Goal: Information Seeking & Learning: Learn about a topic

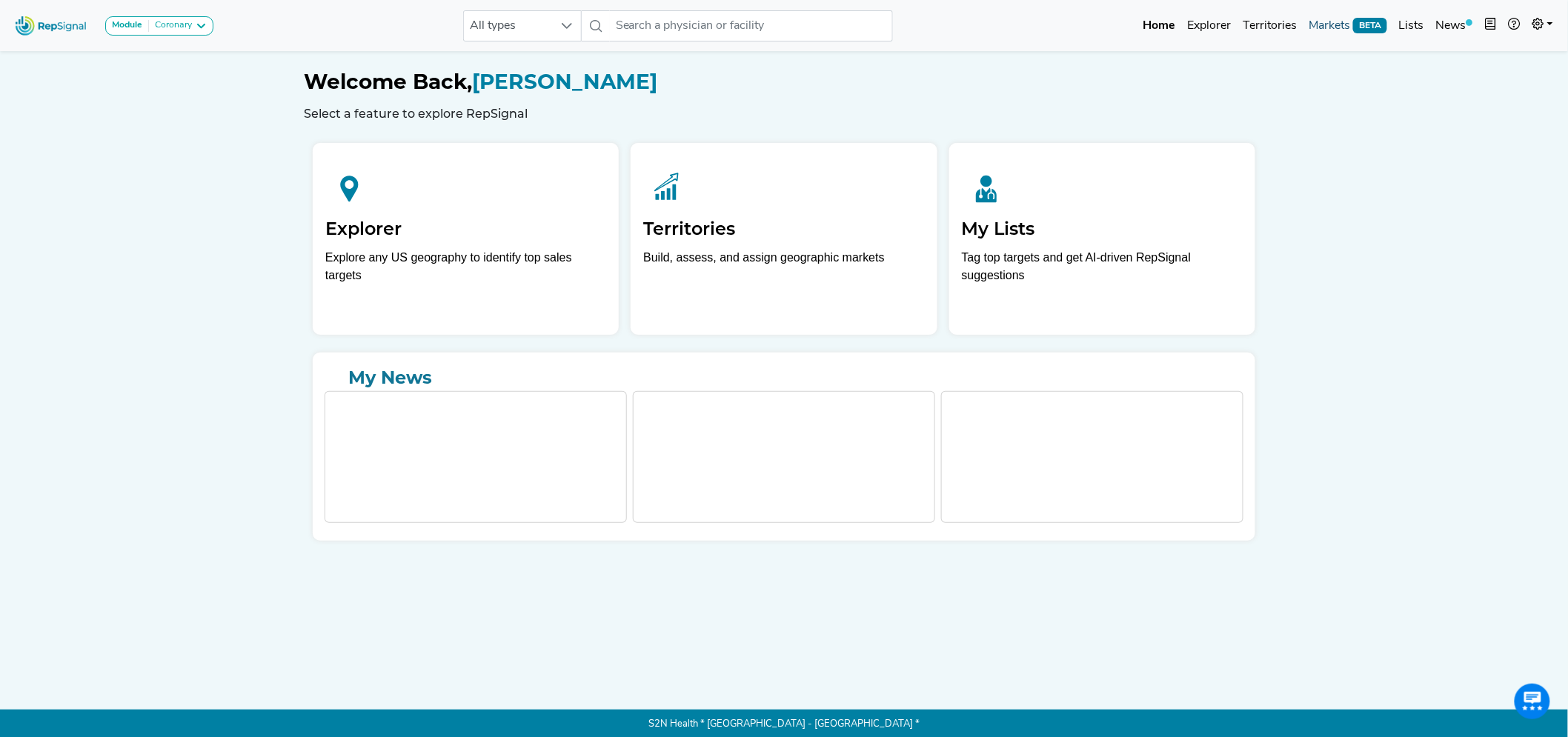
click at [1343, 24] on link "Markets BETA" at bounding box center [1348, 26] width 90 height 30
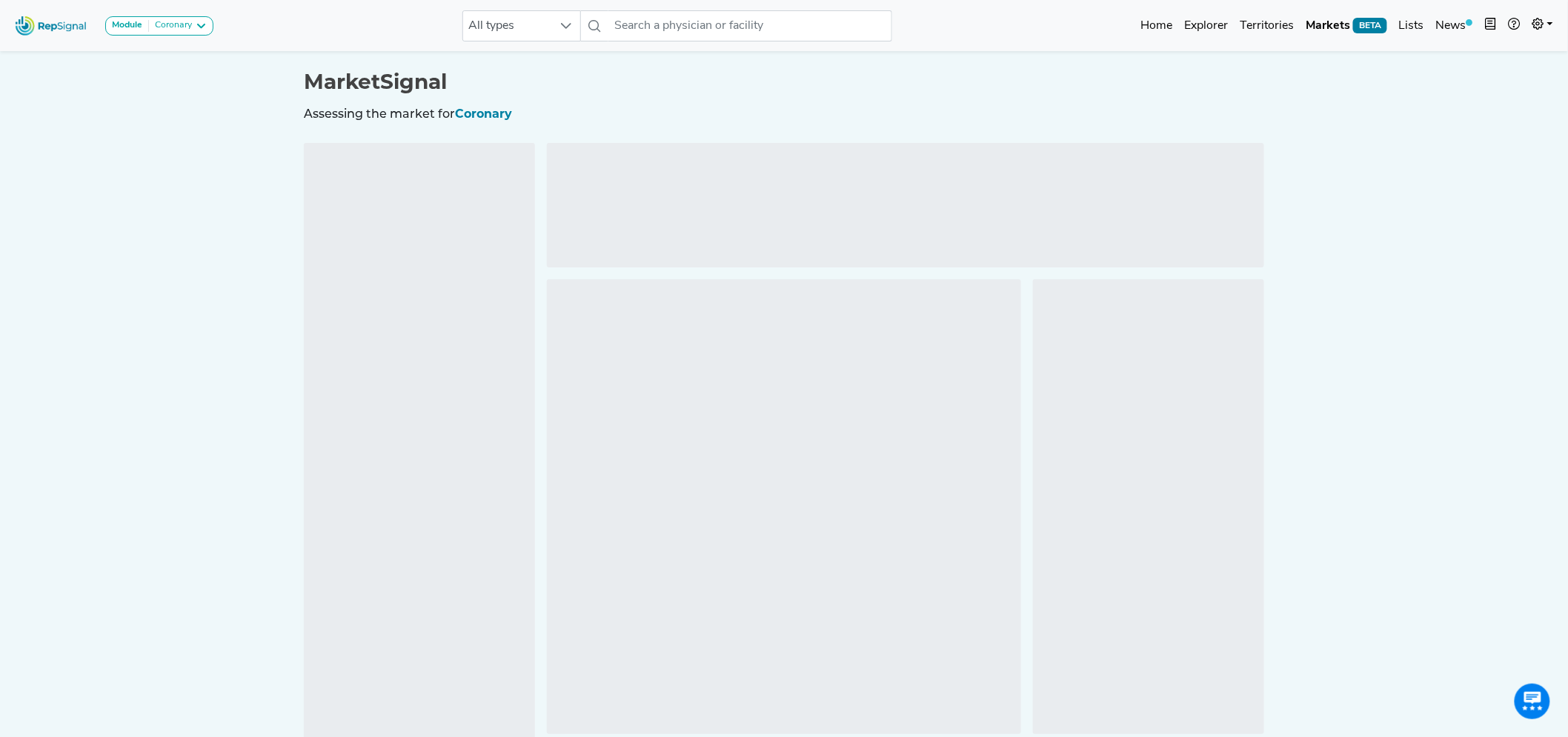
click at [204, 8] on div "Module Coronary Bariatric Coronary MIS Balloon Procedures Peripheral Wound [MED…" at bounding box center [114, 26] width 210 height 39
click at [203, 13] on div "Module Coronary Bariatric Coronary MIS Balloon Procedures Peripheral Wound [MED…" at bounding box center [114, 26] width 210 height 39
click at [203, 21] on icon at bounding box center [200, 26] width 12 height 12
click at [168, 136] on link "Wound [MEDICAL_DATA]" at bounding box center [178, 140] width 143 height 22
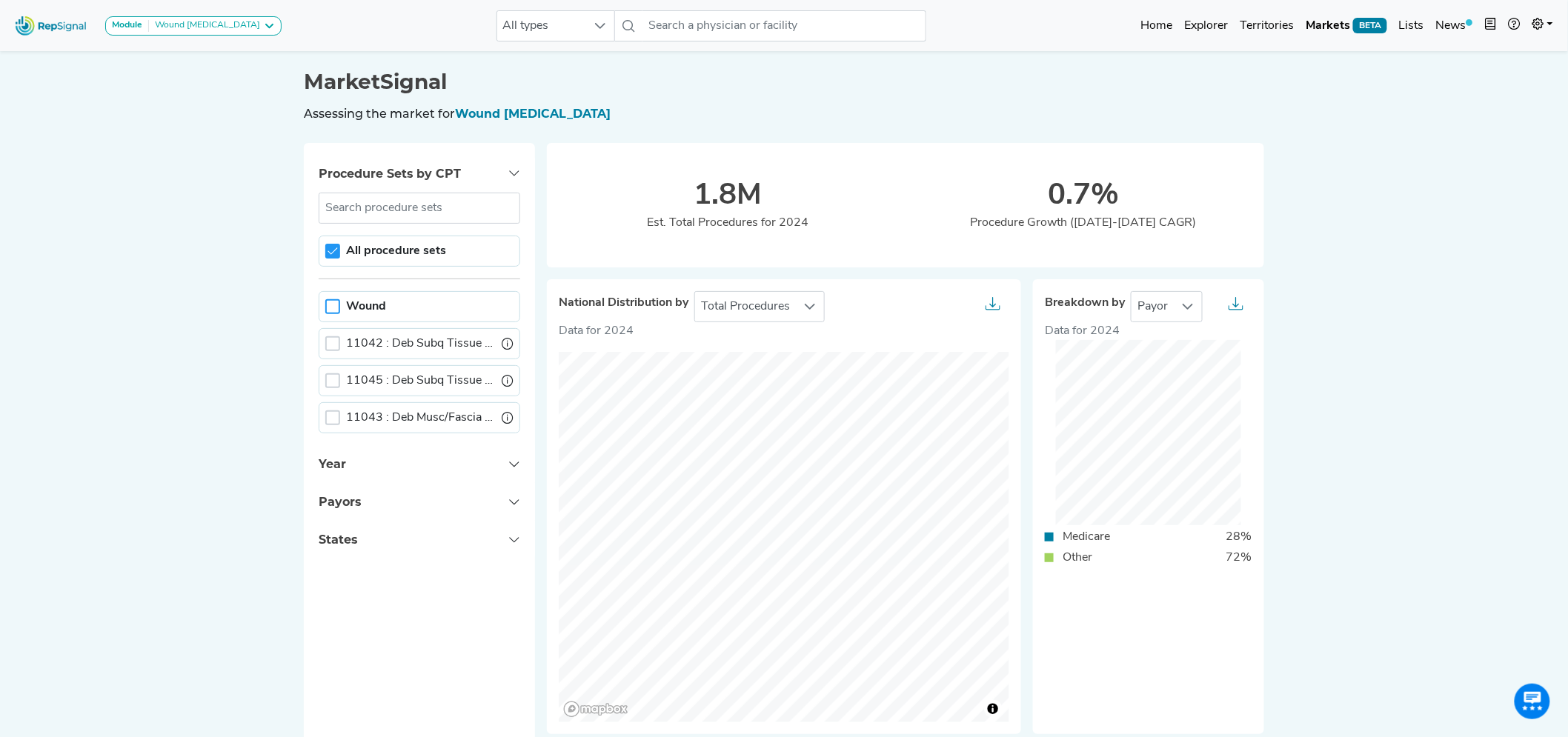
click at [330, 312] on div at bounding box center [332, 306] width 15 height 15
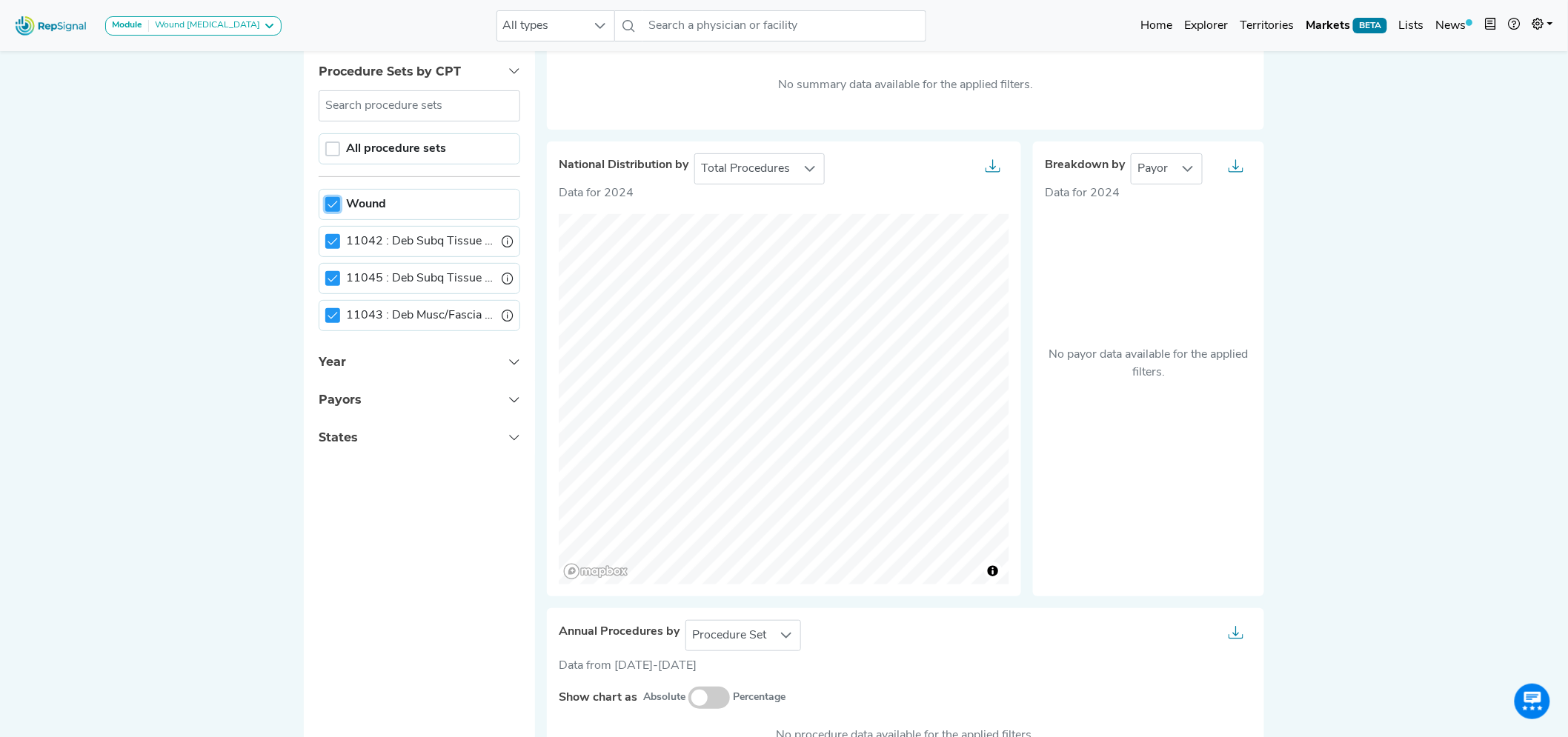
scroll to position [83, 0]
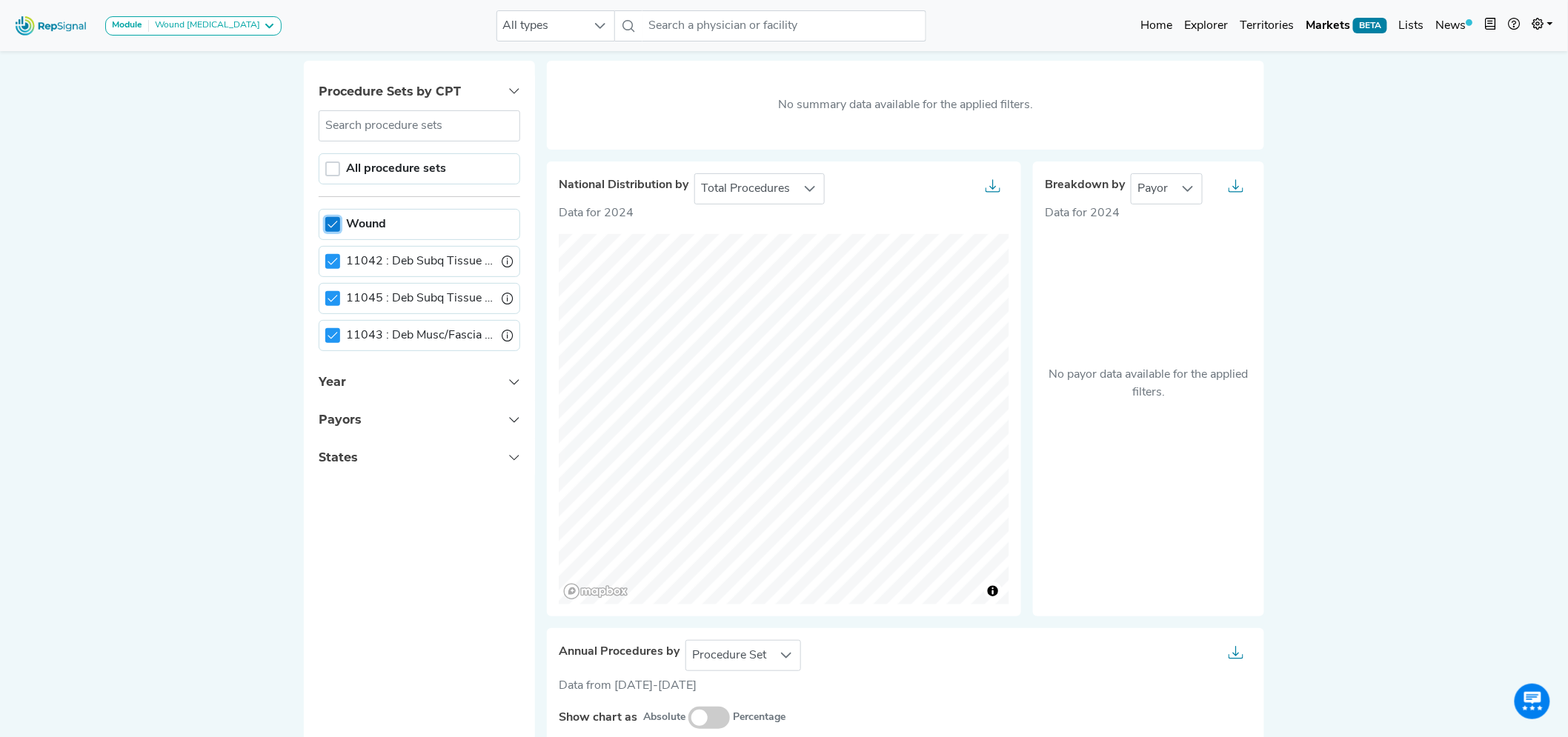
click at [336, 217] on div at bounding box center [332, 224] width 15 height 15
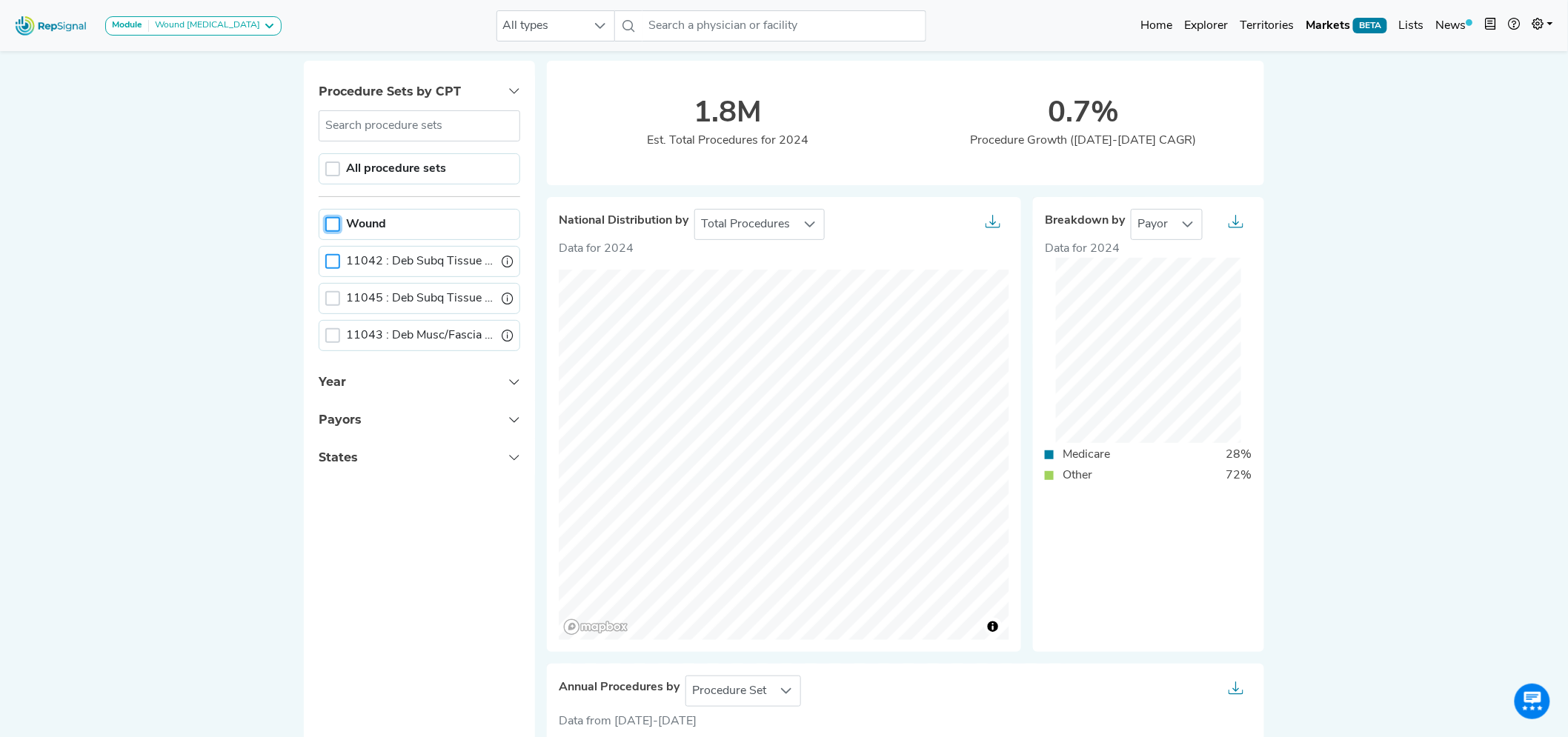
click at [336, 259] on div at bounding box center [332, 261] width 15 height 15
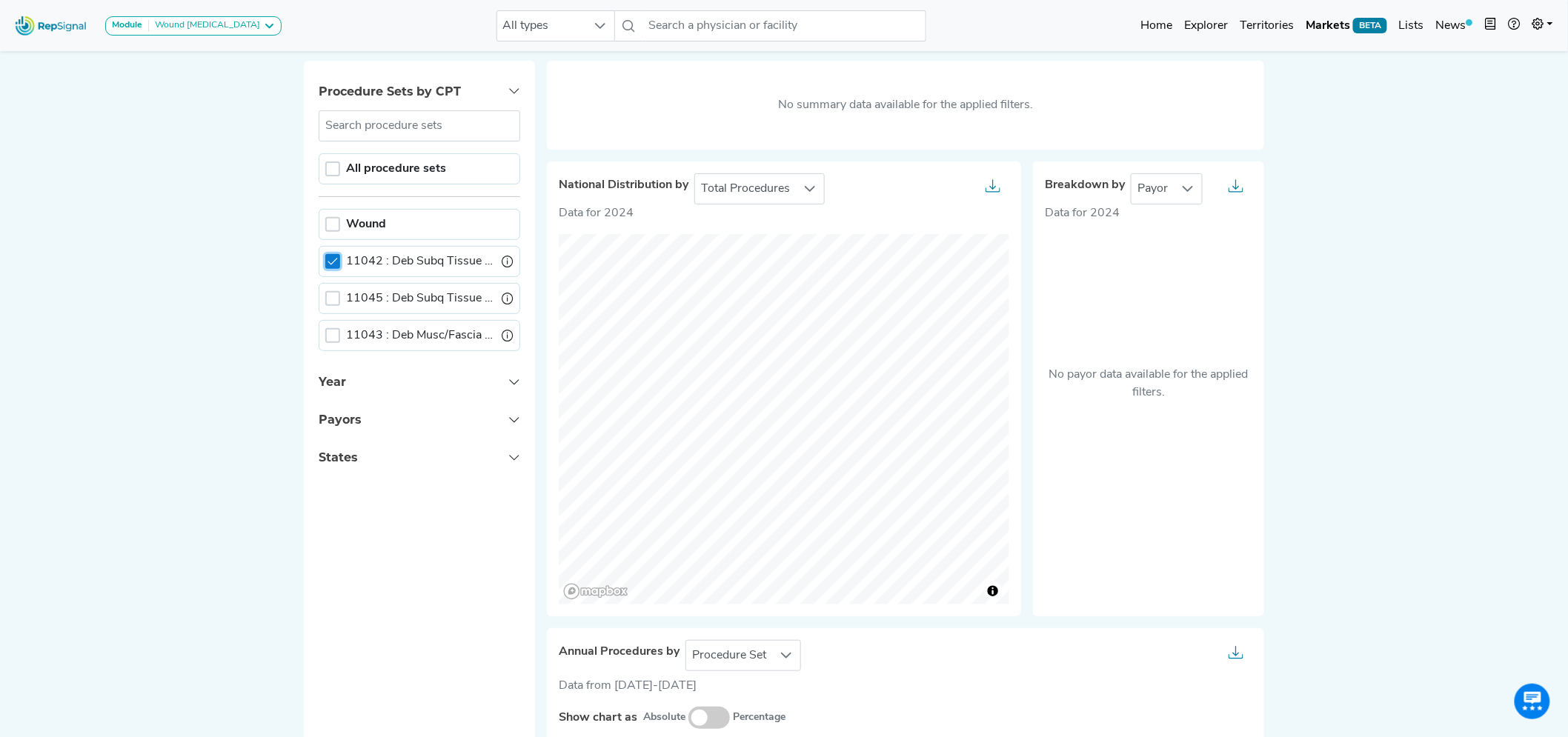
scroll to position [6, 5]
click at [337, 262] on icon at bounding box center [332, 261] width 10 height 10
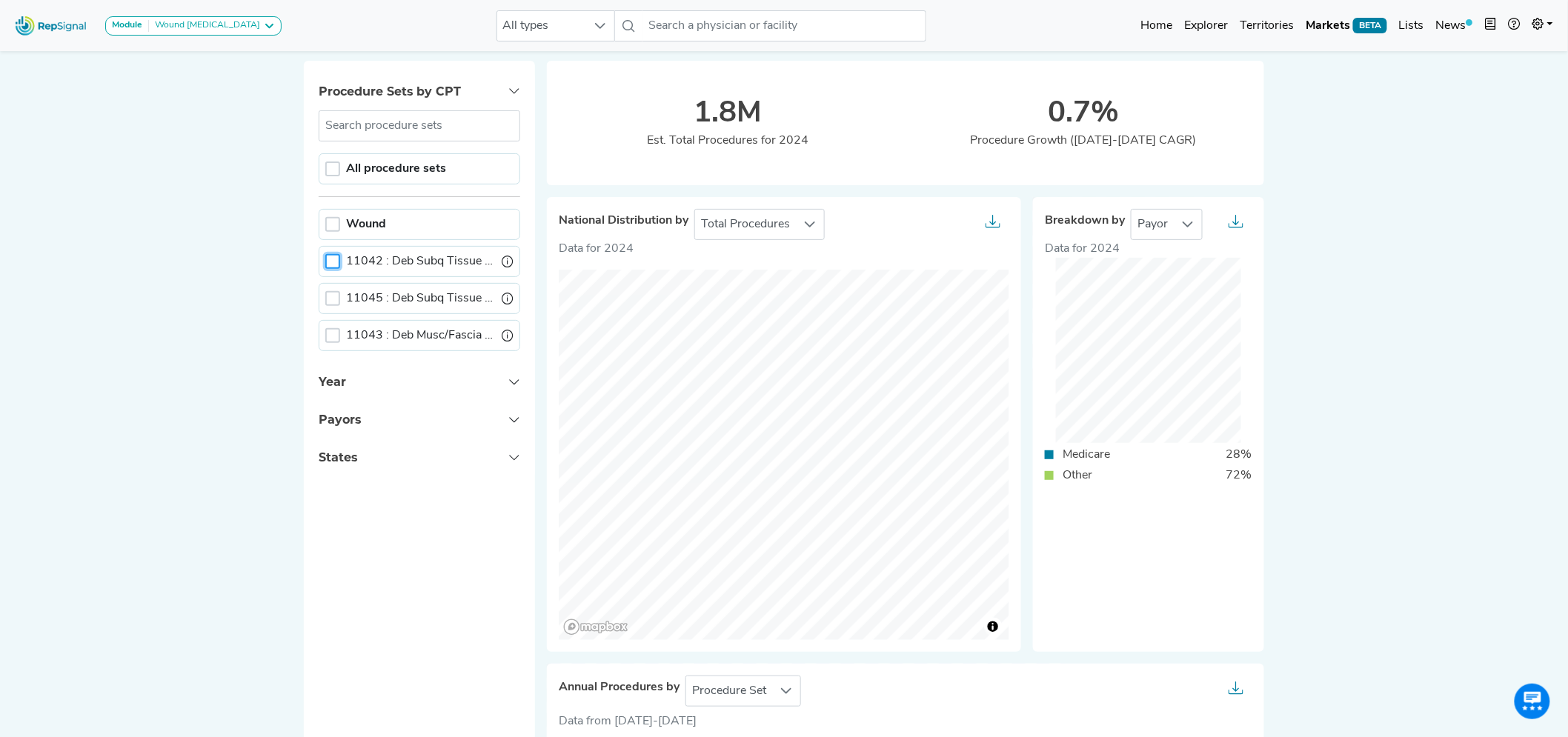
click at [334, 287] on div "11045 : Deb Subq Tissue Add-On" at bounding box center [419, 298] width 202 height 31
click at [334, 293] on div at bounding box center [332, 298] width 15 height 15
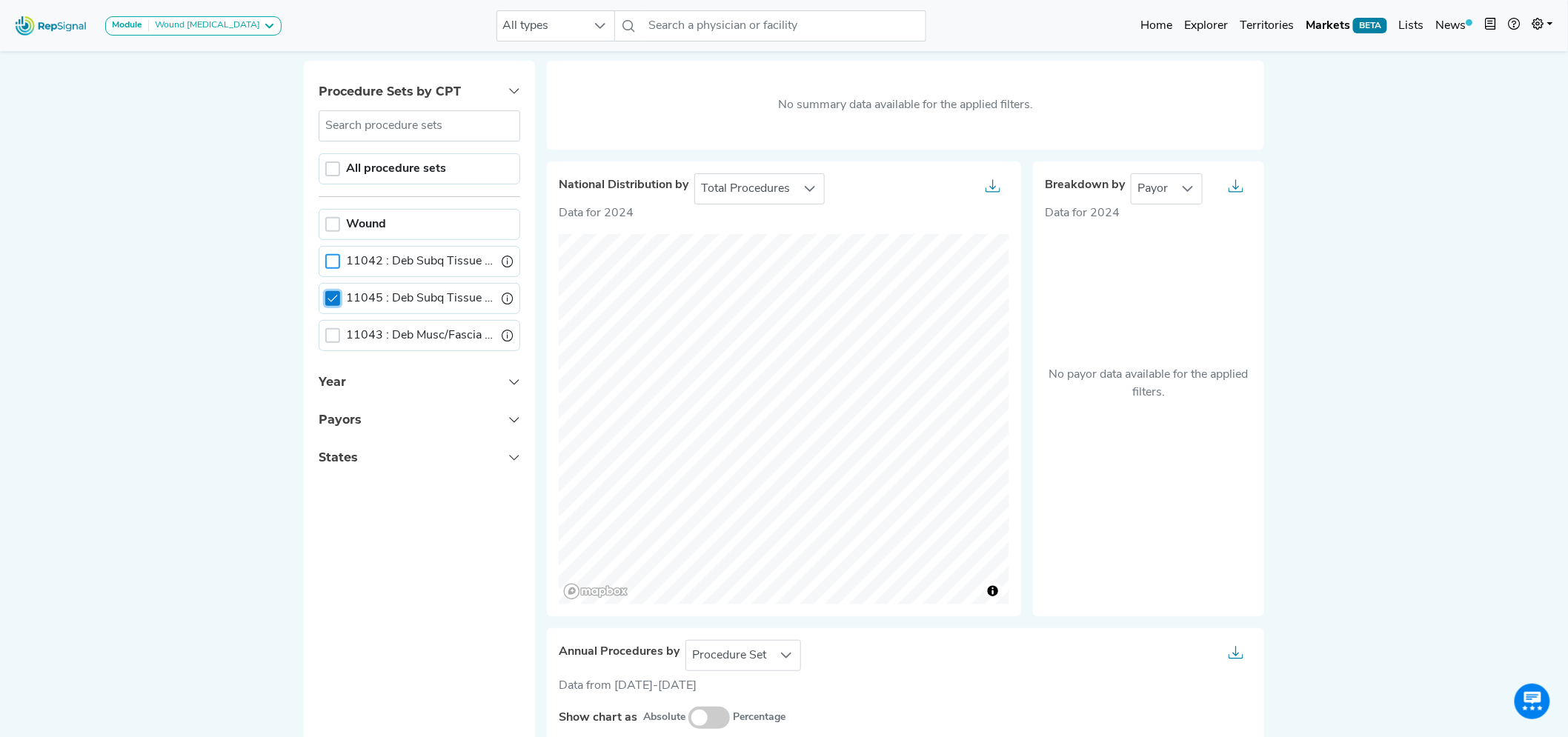
click at [334, 293] on div at bounding box center [332, 298] width 15 height 15
click at [330, 329] on div at bounding box center [332, 335] width 15 height 15
click at [335, 338] on icon at bounding box center [332, 335] width 10 height 10
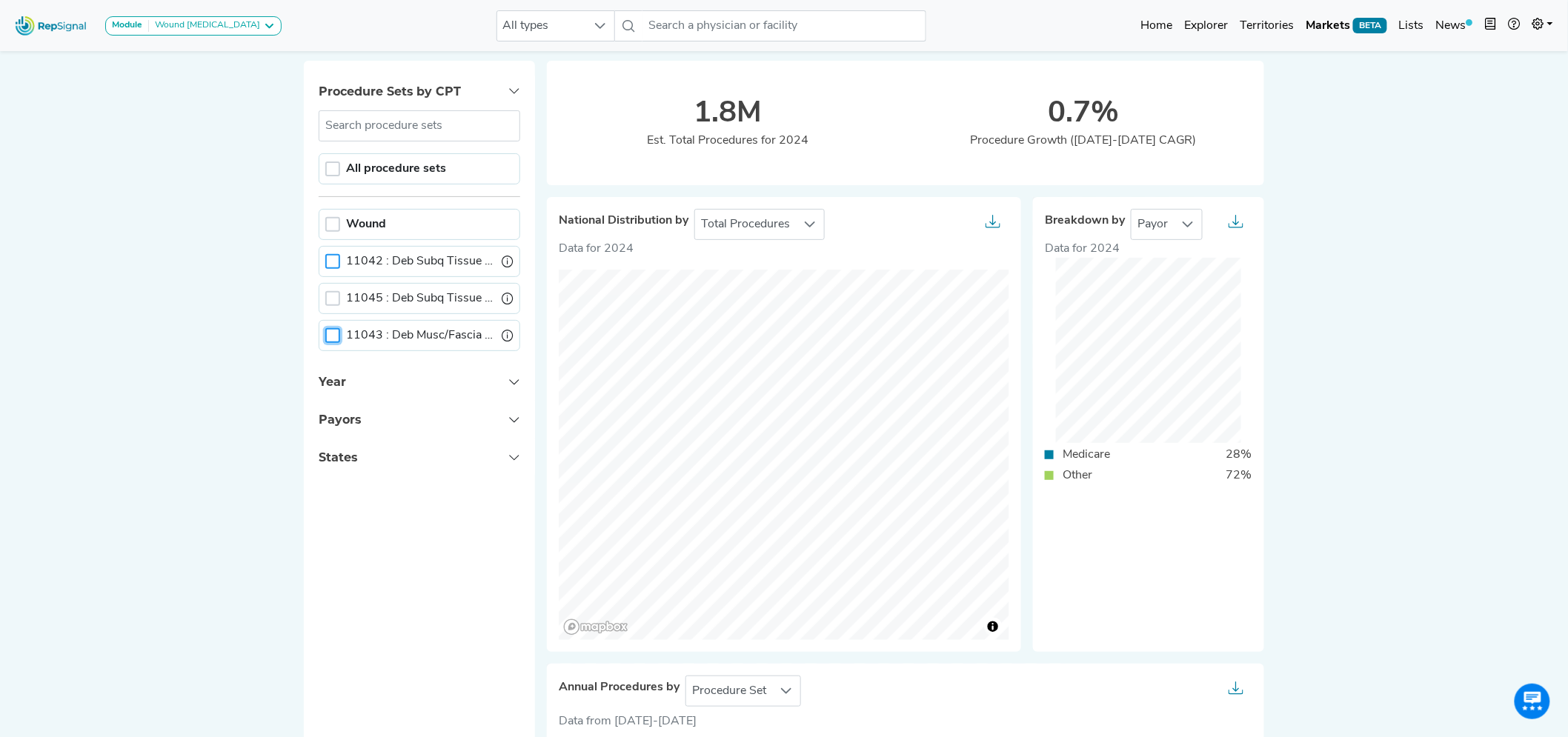
click at [332, 337] on div at bounding box center [332, 335] width 15 height 15
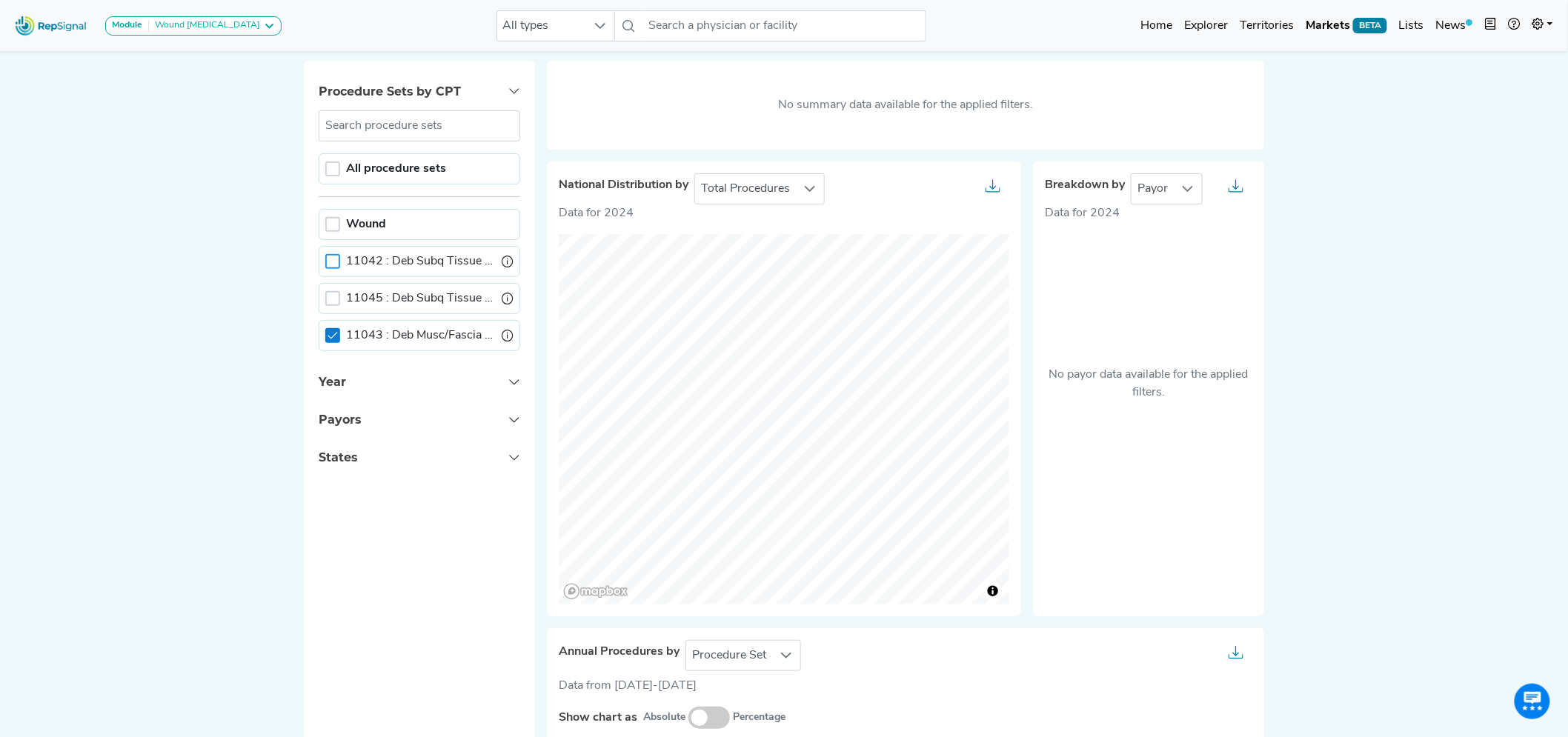
click at [332, 337] on icon at bounding box center [332, 335] width 10 height 10
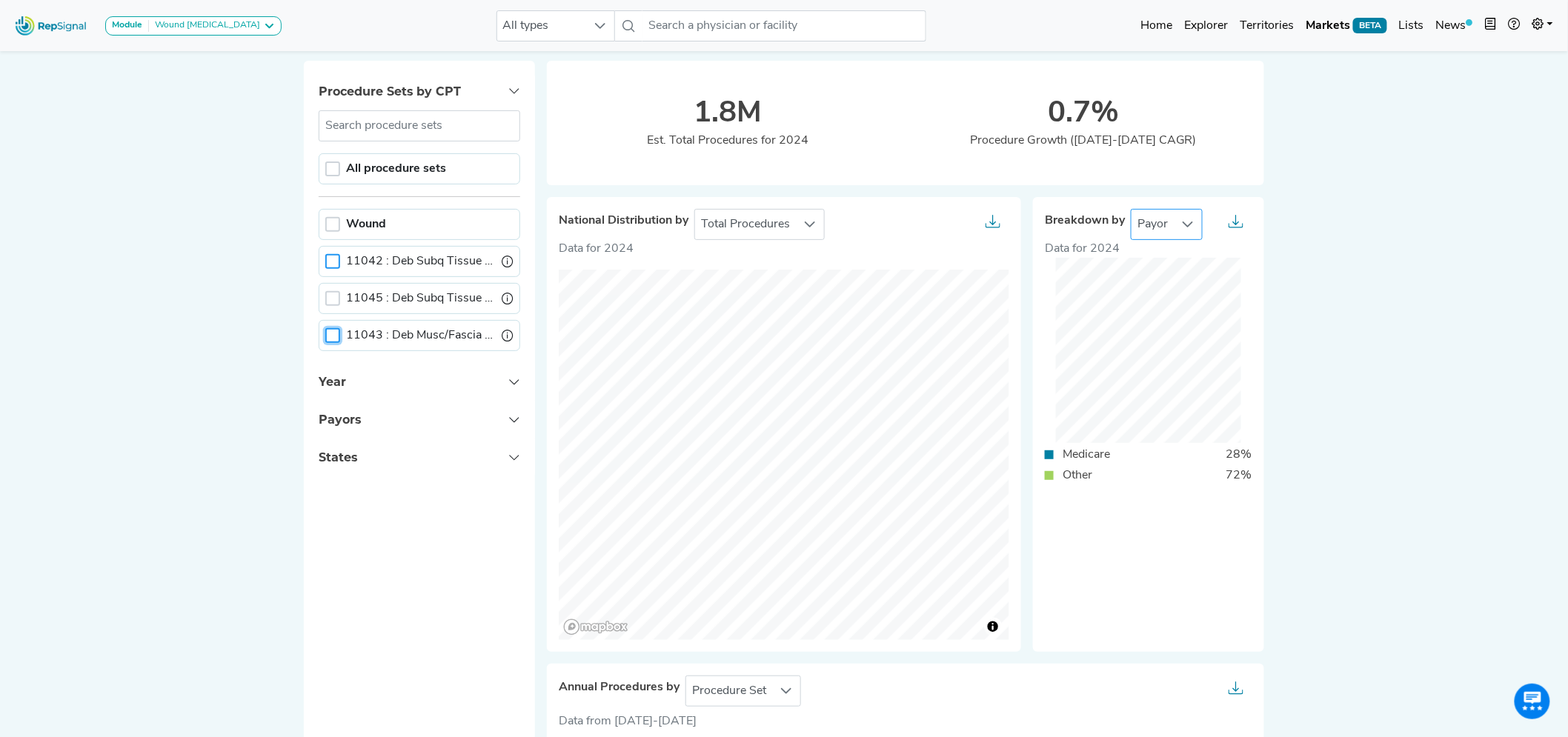
click at [1165, 233] on span "Payor" at bounding box center [1153, 224] width 42 height 30
click at [1157, 287] on li "Provider" at bounding box center [1166, 291] width 72 height 30
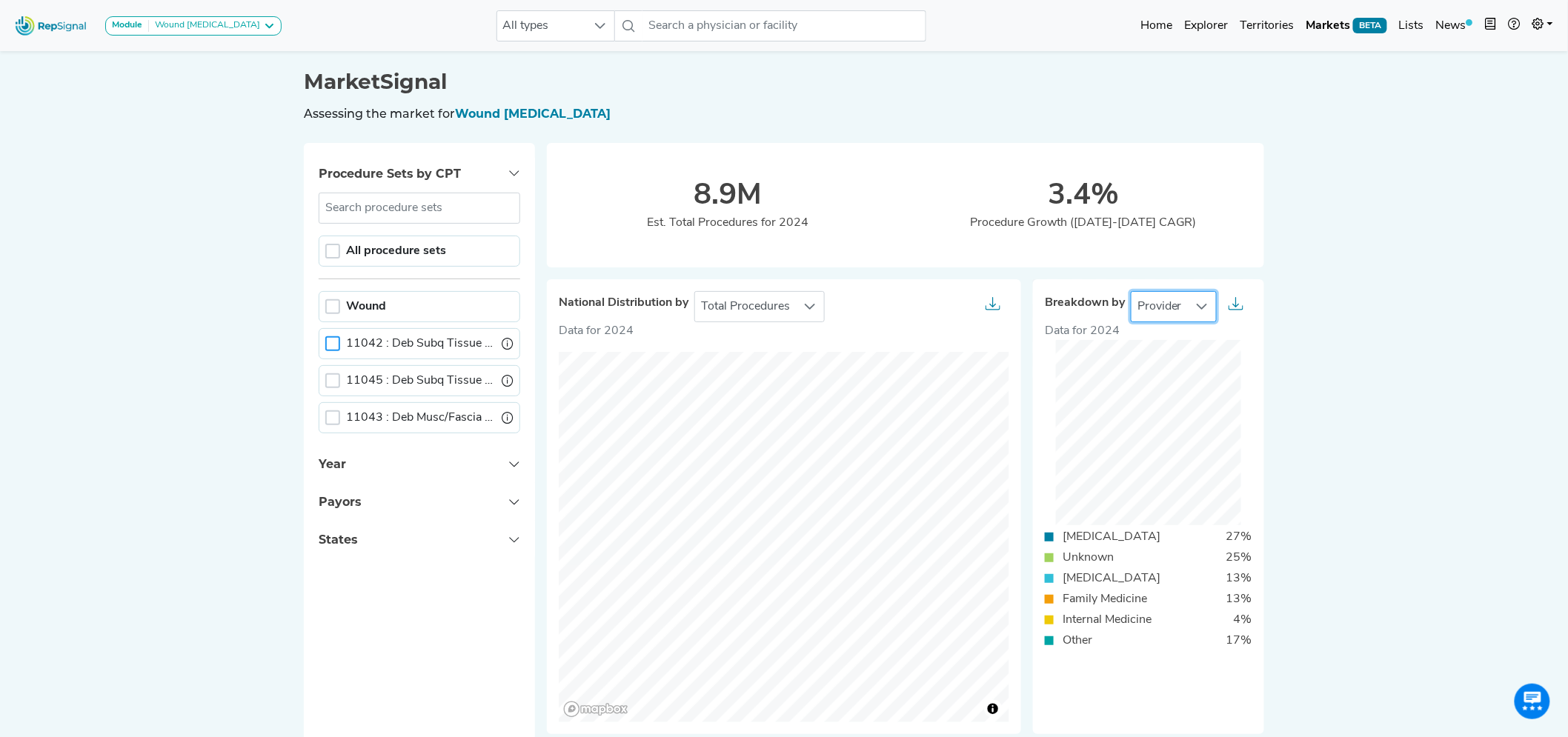
scroll to position [493, 12]
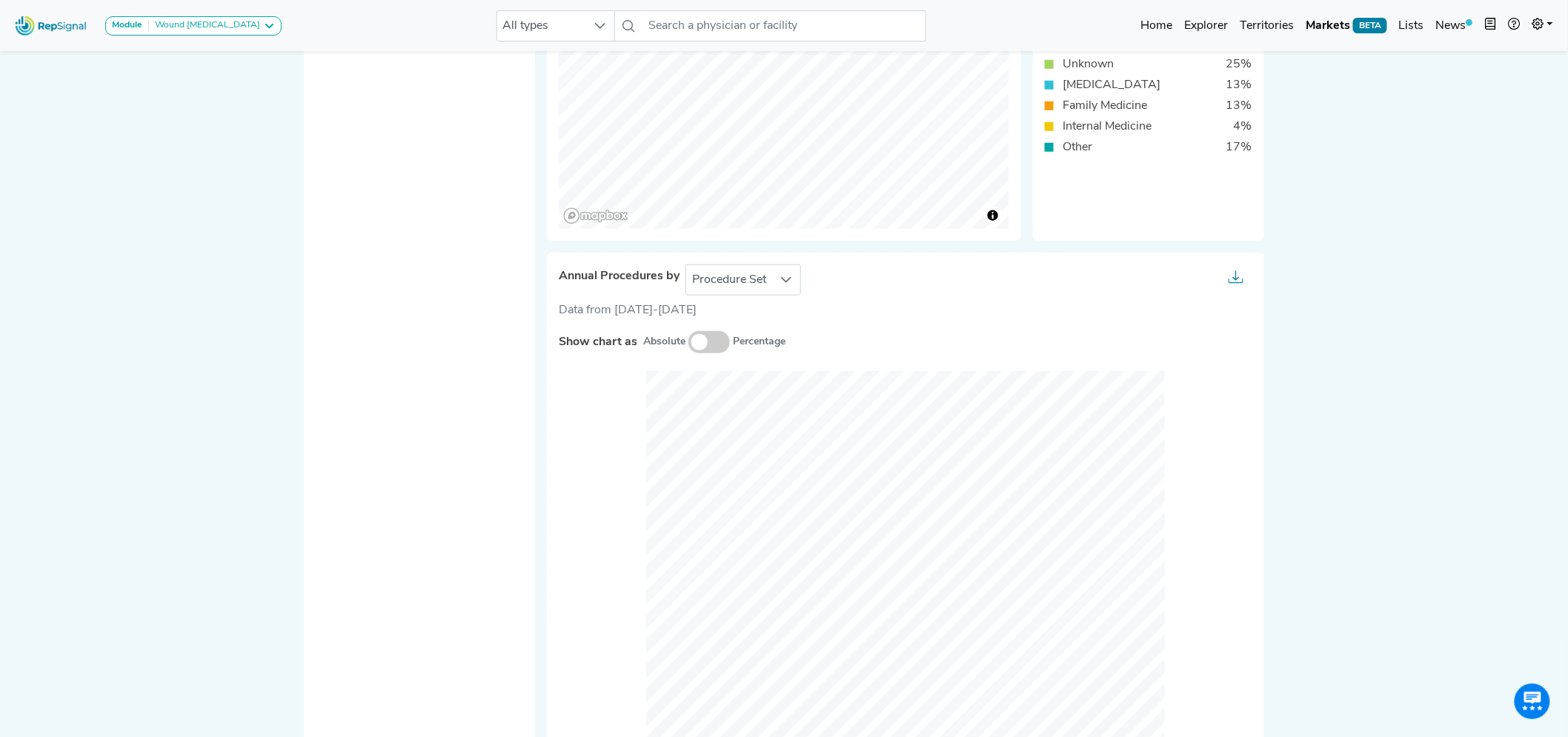
click at [690, 340] on span at bounding box center [708, 342] width 41 height 23
click at [688, 343] on input "checkbox" at bounding box center [688, 343] width 0 height 0
click at [697, 341] on span at bounding box center [708, 342] width 41 height 23
click at [688, 343] on input "checkbox" at bounding box center [688, 343] width 0 height 0
click at [697, 341] on span at bounding box center [708, 342] width 41 height 23
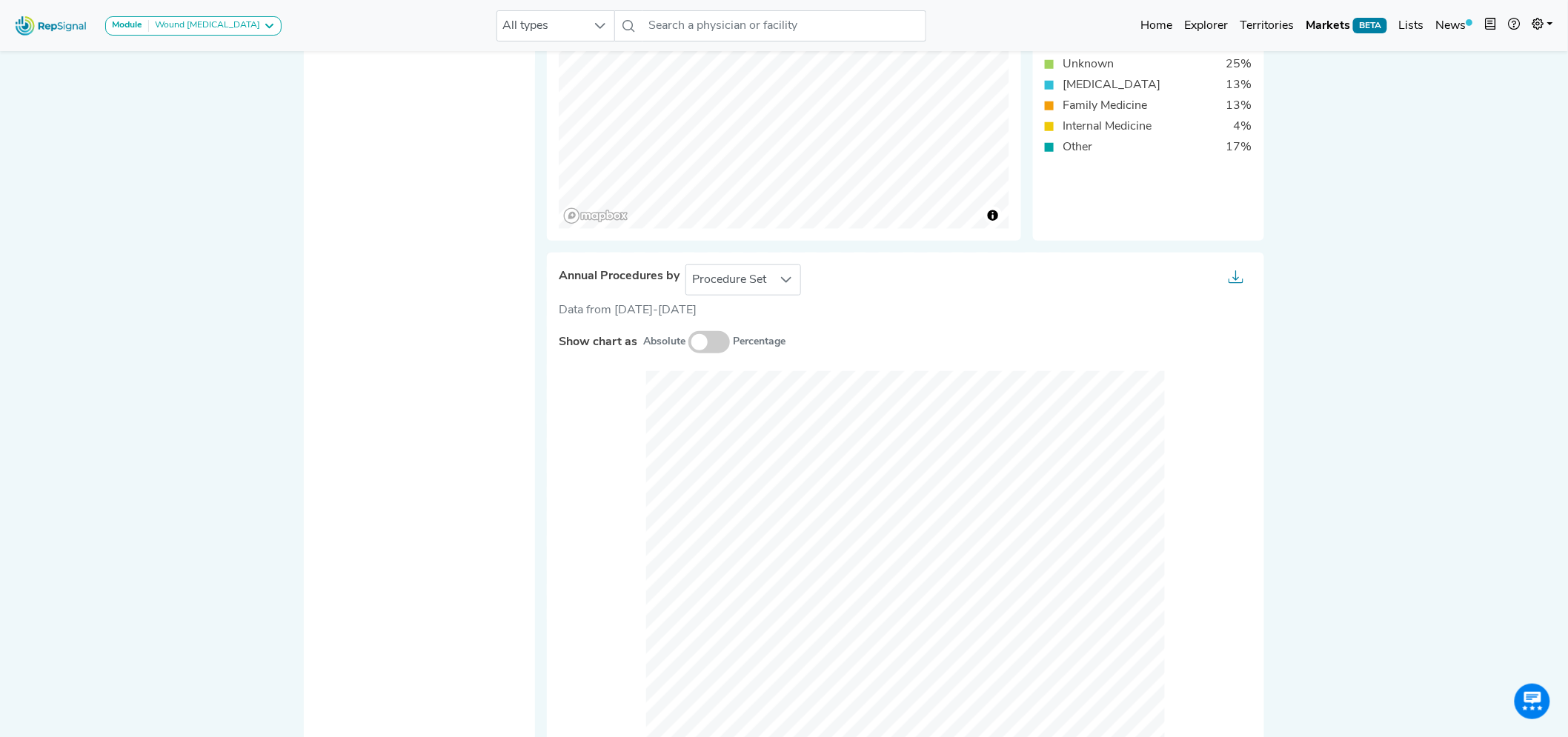
click at [688, 343] on input "checkbox" at bounding box center [688, 343] width 0 height 0
click at [716, 277] on span "Procedure Set" at bounding box center [729, 280] width 86 height 30
click at [723, 332] on li "Setting Of Care" at bounding box center [743, 346] width 116 height 30
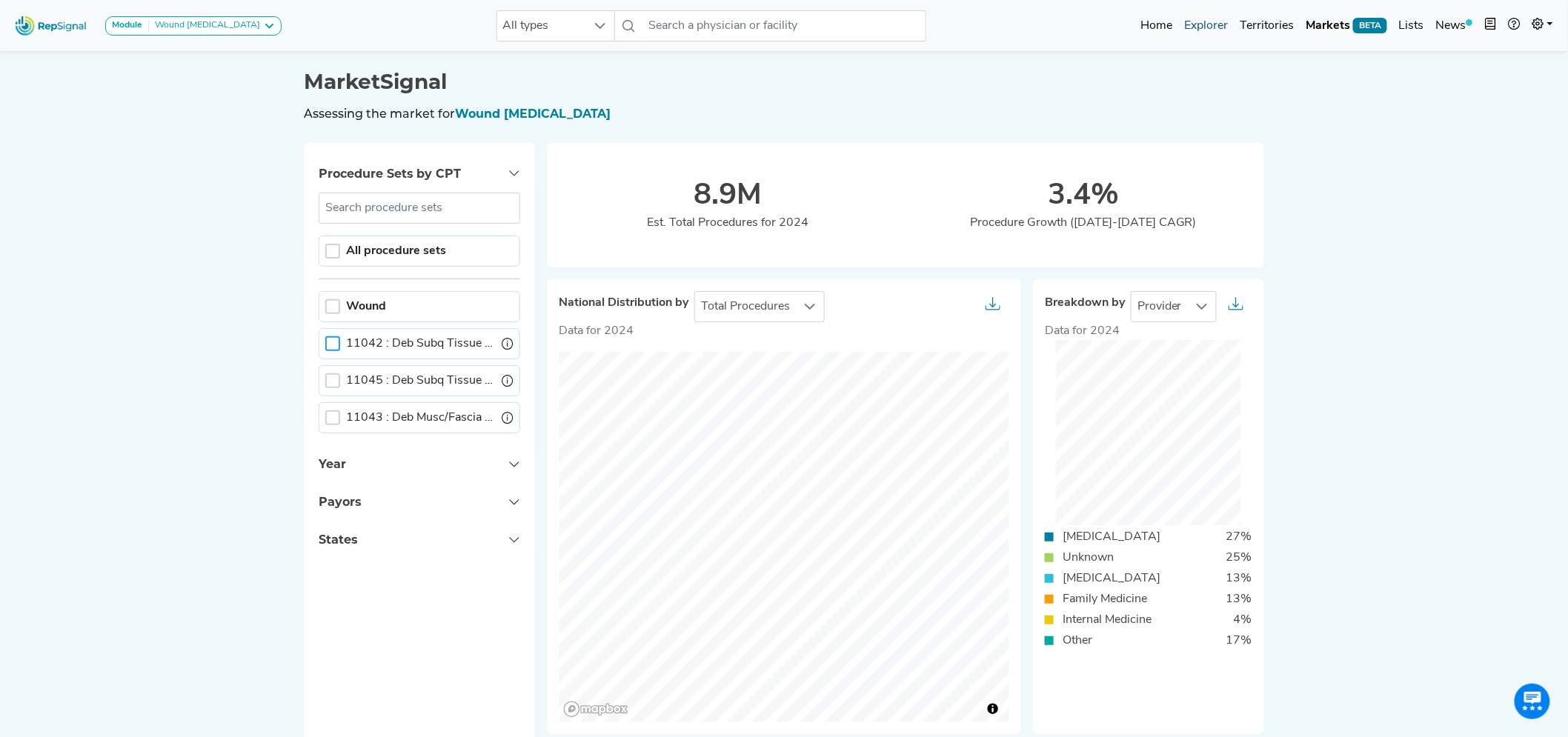
click at [1212, 21] on link "Explorer" at bounding box center [1206, 26] width 55 height 30
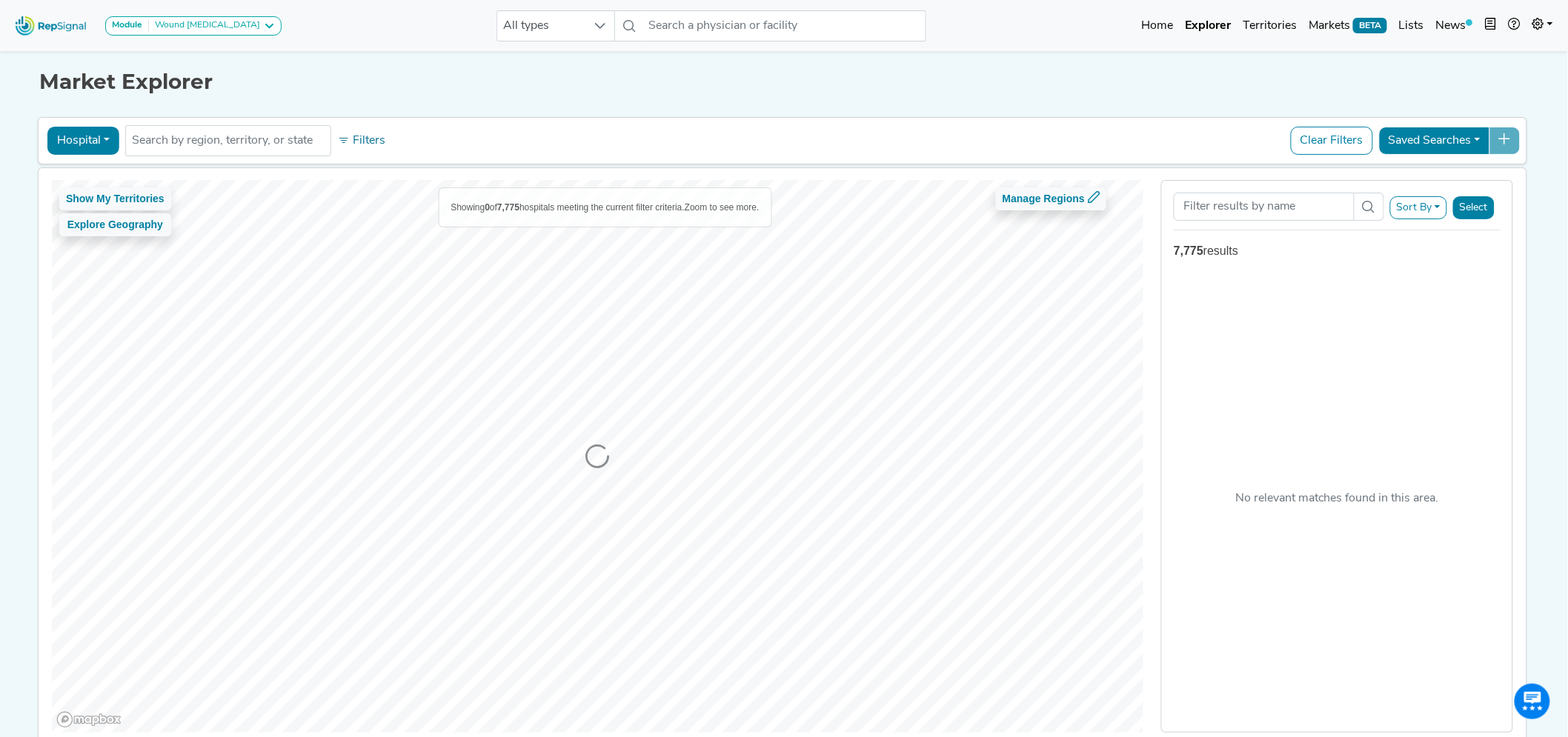
click at [76, 145] on button "Hospital" at bounding box center [83, 141] width 72 height 28
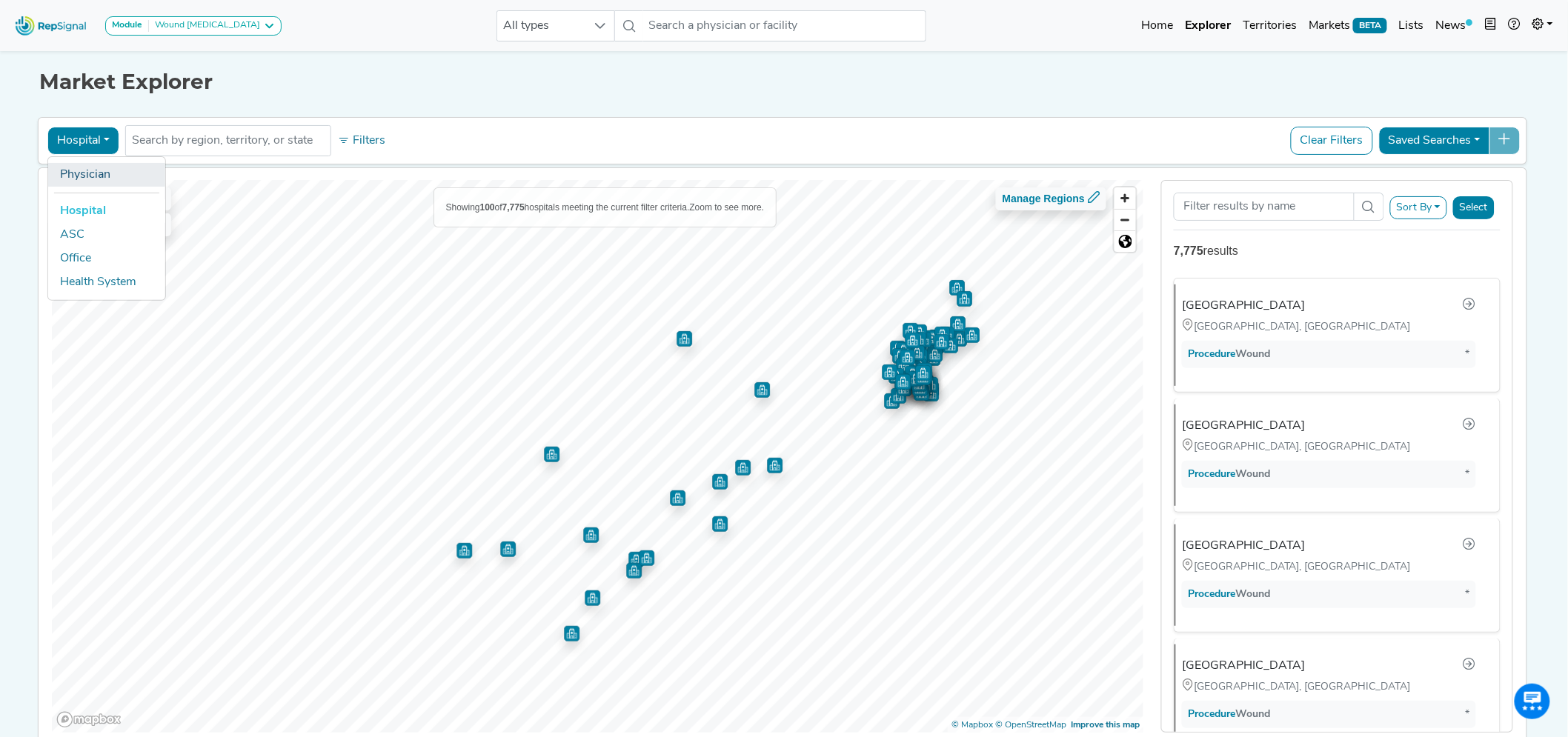
click at [87, 168] on link "Physician" at bounding box center [107, 175] width 117 height 23
